Goal: Check status

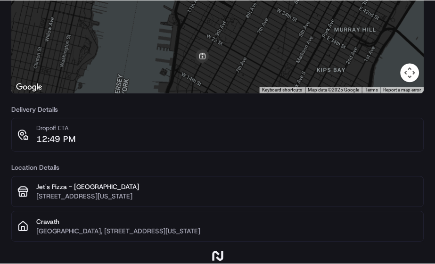
scroll to position [117, 0]
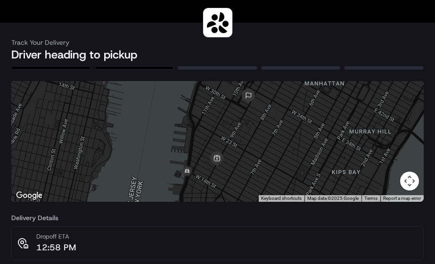
click at [408, 178] on button "Map camera controls" at bounding box center [409, 180] width 19 height 19
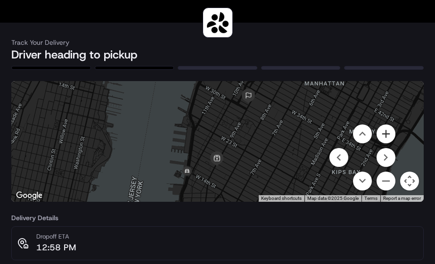
click at [384, 131] on button "Zoom in" at bounding box center [385, 133] width 19 height 19
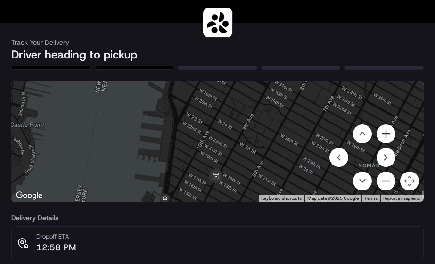
click at [384, 131] on button "Zoom in" at bounding box center [385, 133] width 19 height 19
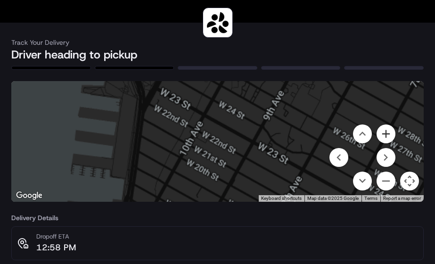
click at [384, 131] on button "Zoom in" at bounding box center [385, 133] width 19 height 19
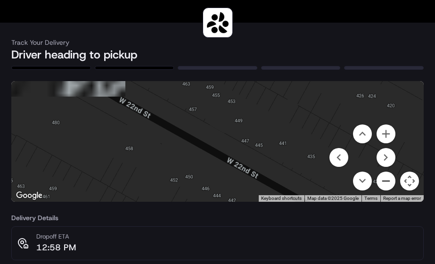
click at [384, 181] on button "Zoom out" at bounding box center [385, 180] width 19 height 19
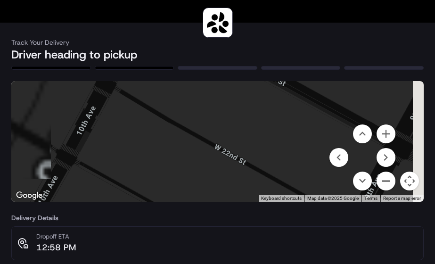
click at [384, 177] on button "Zoom out" at bounding box center [385, 180] width 19 height 19
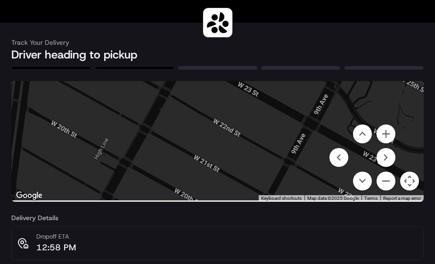
drag, startPoint x: 228, startPoint y: 130, endPoint x: 232, endPoint y: 108, distance: 22.0
click at [232, 108] on div at bounding box center [217, 141] width 412 height 121
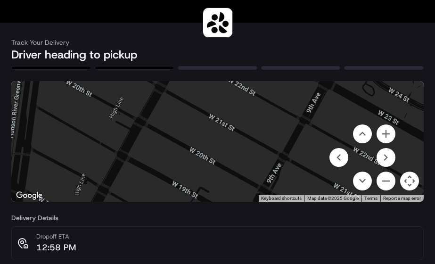
drag, startPoint x: 194, startPoint y: 147, endPoint x: 209, endPoint y: 104, distance: 45.4
click at [209, 104] on div at bounding box center [217, 141] width 412 height 121
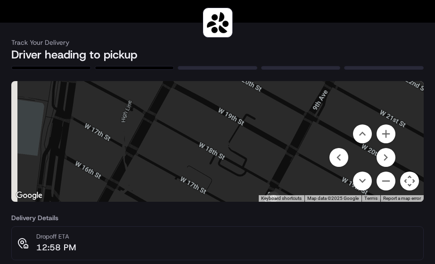
drag, startPoint x: 167, startPoint y: 146, endPoint x: 242, endPoint y: 54, distance: 118.9
click at [242, 54] on div "Track Your Delivery Driver heading to pickup ← Move left → Move right ↑ Move up…" at bounding box center [217, 244] width 412 height 442
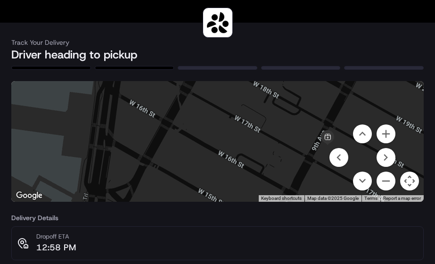
drag, startPoint x: 192, startPoint y: 138, endPoint x: 211, endPoint y: 103, distance: 39.2
click at [211, 103] on div at bounding box center [217, 141] width 412 height 121
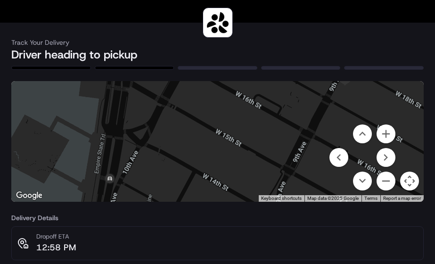
drag, startPoint x: 213, startPoint y: 149, endPoint x: 235, endPoint y: 78, distance: 74.4
click at [235, 78] on div "Track Your Delivery Driver heading to pickup ← Move left → Move right ↑ Move up…" at bounding box center [217, 244] width 412 height 442
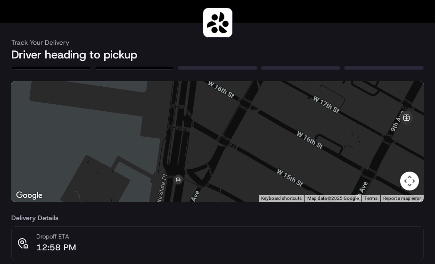
drag, startPoint x: 269, startPoint y: 112, endPoint x: 229, endPoint y: 160, distance: 62.5
click at [229, 160] on div at bounding box center [217, 141] width 412 height 121
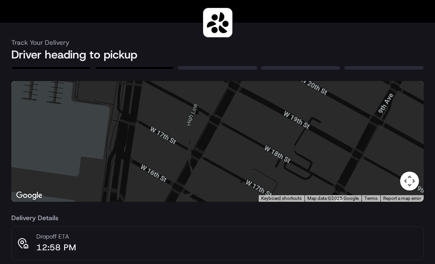
drag, startPoint x: 335, startPoint y: 106, endPoint x: 269, endPoint y: 180, distance: 99.1
click at [269, 180] on div at bounding box center [217, 141] width 412 height 121
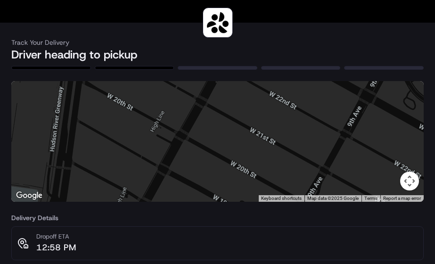
drag, startPoint x: 313, startPoint y: 134, endPoint x: 329, endPoint y: 114, distance: 25.8
click at [329, 114] on div at bounding box center [217, 141] width 412 height 121
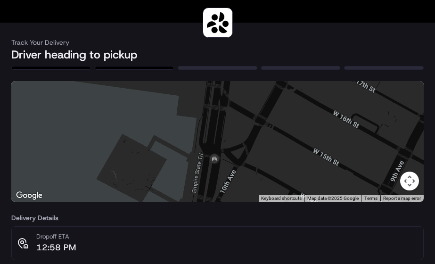
click at [257, 152] on div at bounding box center [217, 141] width 412 height 121
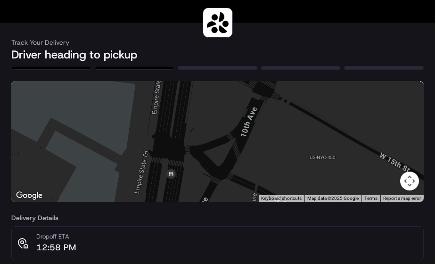
click at [407, 183] on button "Map camera controls" at bounding box center [409, 180] width 19 height 19
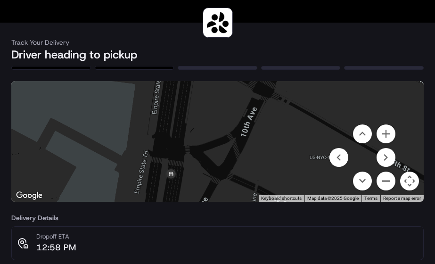
click at [390, 182] on button "Zoom out" at bounding box center [385, 180] width 19 height 19
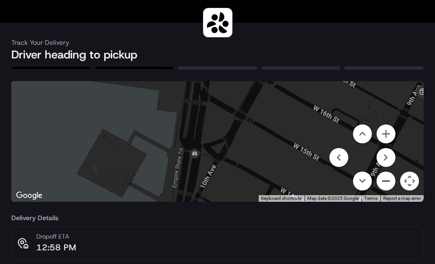
click at [390, 182] on button "Zoom out" at bounding box center [385, 180] width 19 height 19
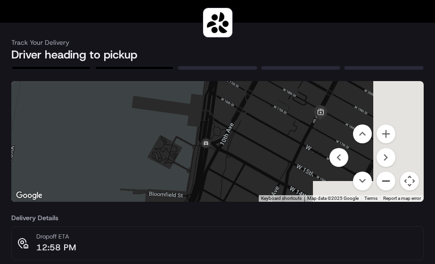
click at [390, 182] on button "Zoom out" at bounding box center [385, 180] width 19 height 19
